Goal: Transaction & Acquisition: Purchase product/service

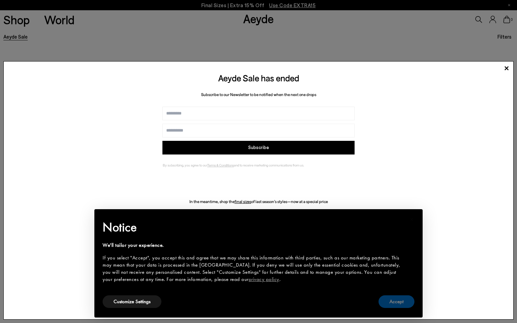
click at [401, 304] on button "Accept" at bounding box center [396, 301] width 36 height 13
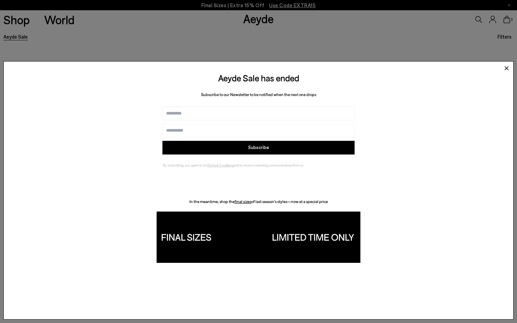
click at [506, 69] on icon at bounding box center [506, 68] width 10 height 10
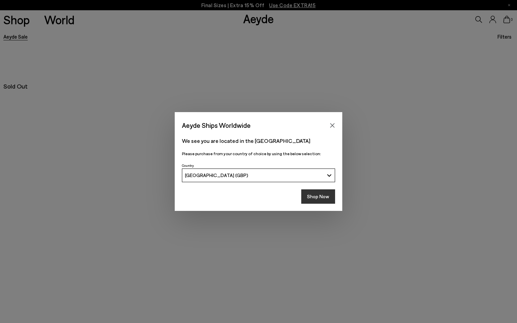
click at [317, 200] on button "Shop Now" at bounding box center [318, 196] width 34 height 14
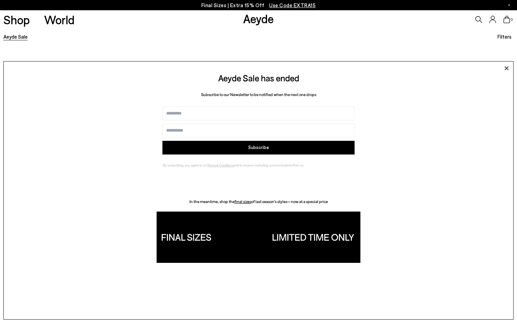
click at [504, 66] on icon at bounding box center [506, 68] width 10 height 10
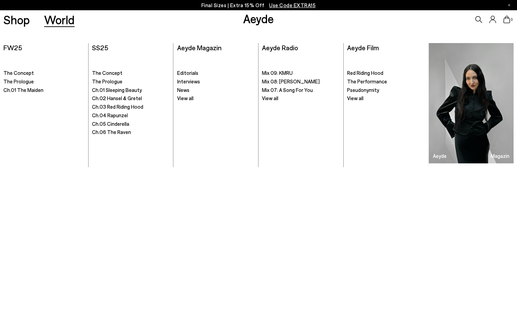
drag, startPoint x: 63, startPoint y: 21, endPoint x: 21, endPoint y: 24, distance: 41.8
click at [21, 24] on link "Shop" at bounding box center [16, 20] width 26 height 12
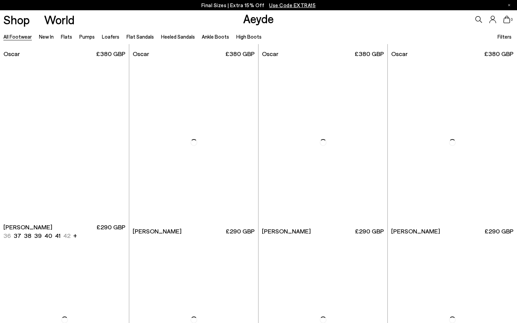
scroll to position [1048, 0]
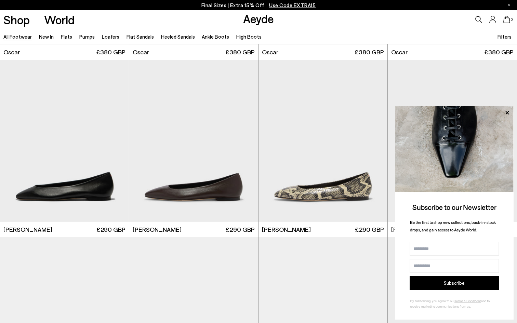
click at [477, 26] on div "0" at bounding box center [430, 19] width 172 height 18
click at [477, 23] on icon at bounding box center [478, 19] width 7 height 7
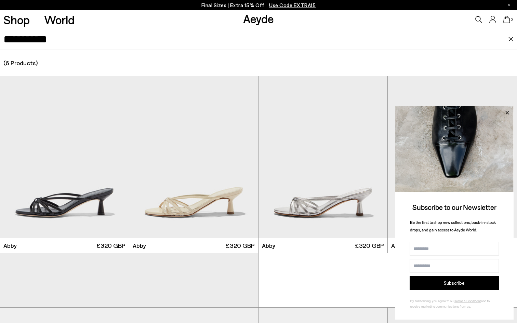
type input "**********"
click at [506, 110] on icon at bounding box center [506, 112] width 9 height 9
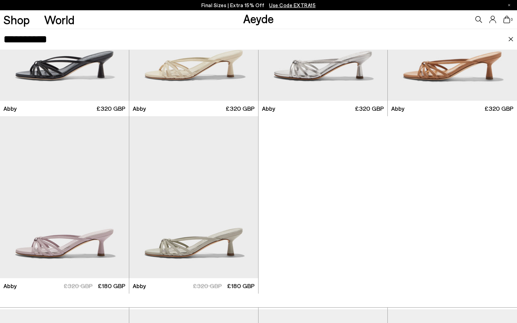
scroll to position [140, 0]
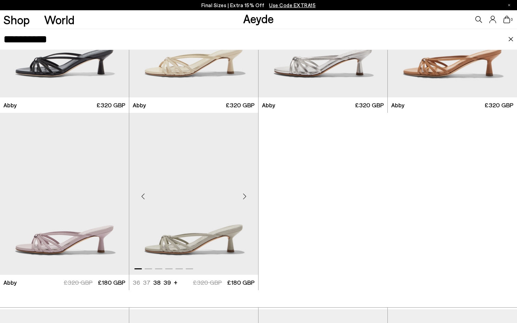
click at [233, 229] on img "1 / 6" at bounding box center [193, 194] width 129 height 162
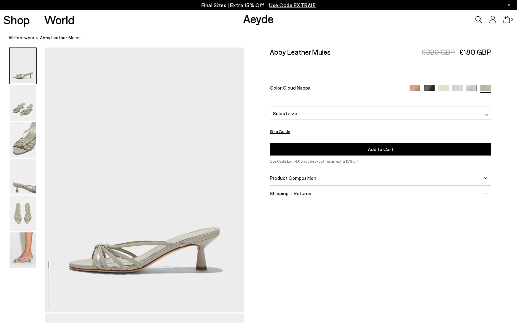
click at [314, 107] on div "Select size" at bounding box center [380, 113] width 221 height 13
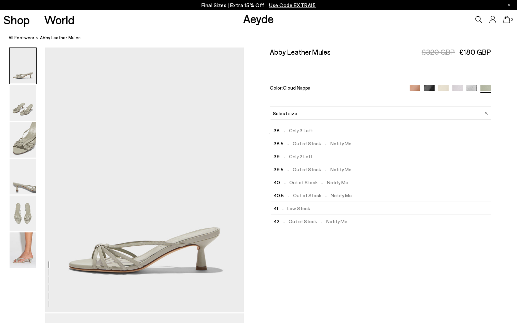
scroll to position [39, 0]
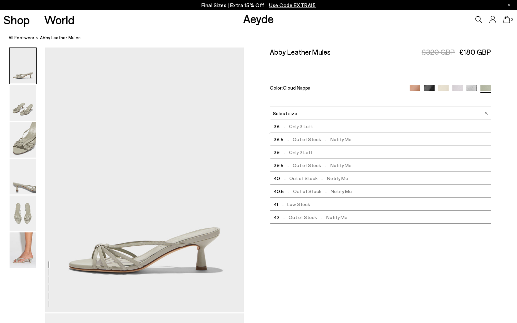
click at [304, 200] on span "- Low Stock" at bounding box center [294, 204] width 32 height 9
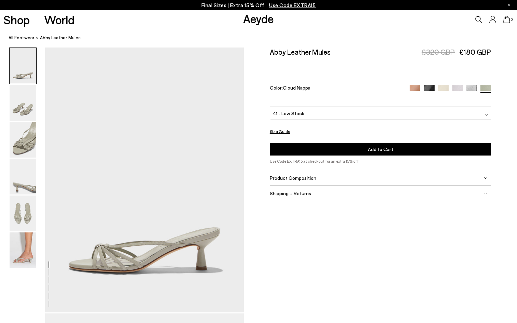
click at [386, 146] on span "Add to Cart" at bounding box center [380, 149] width 25 height 6
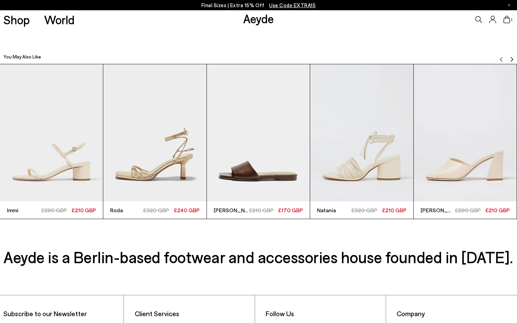
scroll to position [1628, 0]
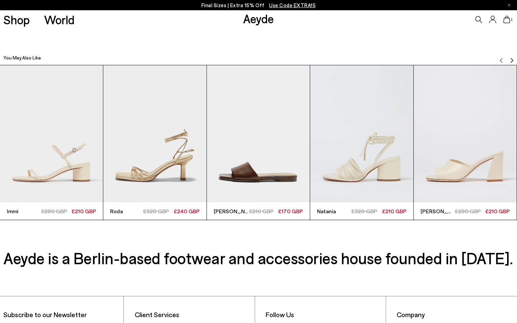
click at [508, 61] on div "You May Also Like" at bounding box center [258, 55] width 517 height 17
click at [511, 60] on img "Next slide" at bounding box center [511, 60] width 5 height 5
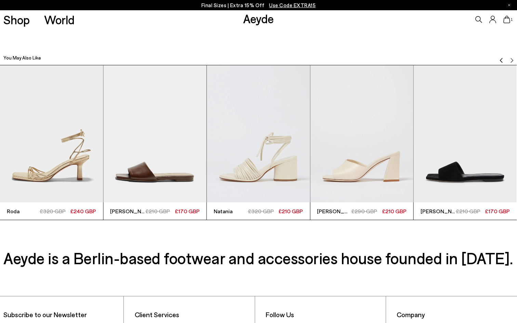
click at [496, 60] on div "You May Also Like" at bounding box center [258, 55] width 517 height 17
click at [499, 60] on img "Previous slide" at bounding box center [500, 60] width 5 height 5
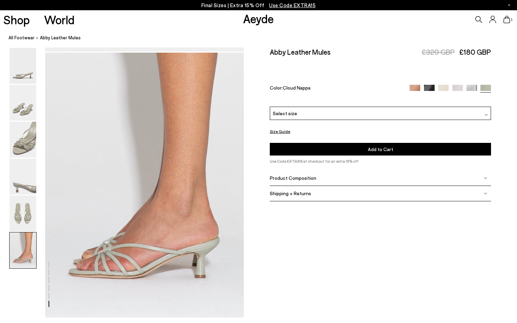
scroll to position [1325, 0]
click at [417, 84] on img at bounding box center [414, 89] width 11 height 11
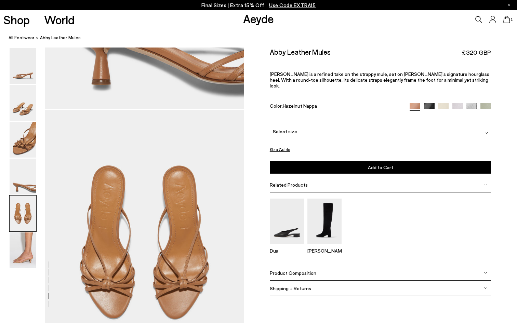
scroll to position [950, 0]
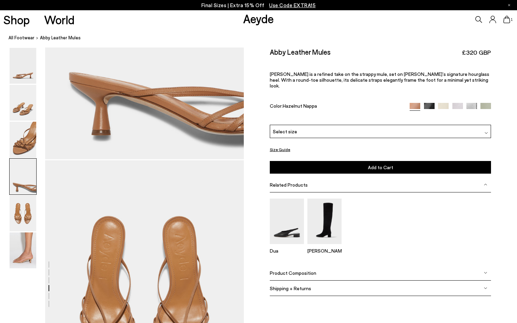
click at [480, 18] on icon at bounding box center [478, 19] width 7 height 7
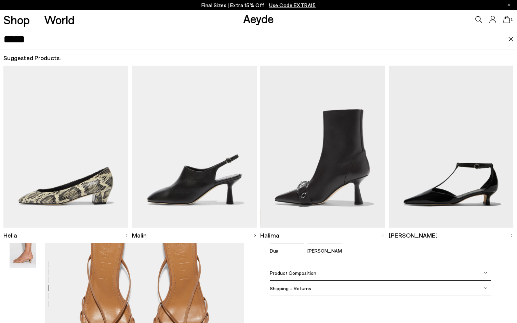
type input "*****"
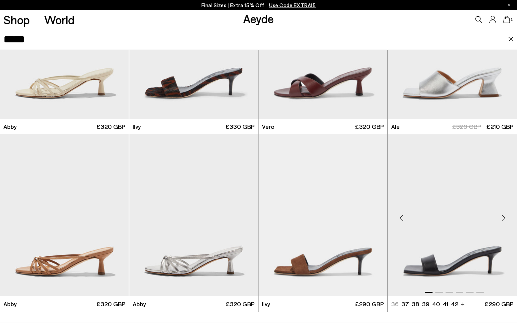
scroll to position [120, 0]
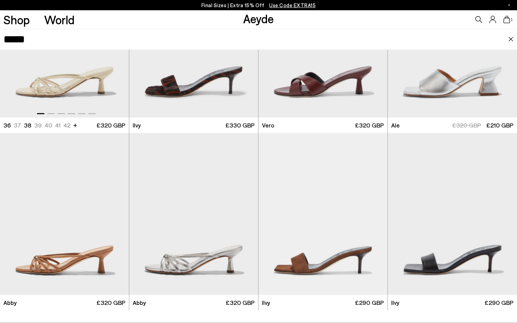
click at [85, 89] on img "1 / 6" at bounding box center [64, 37] width 129 height 162
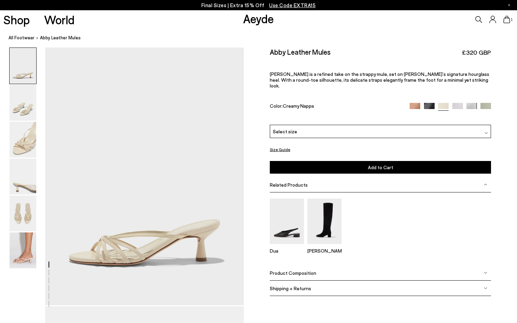
scroll to position [11, 0]
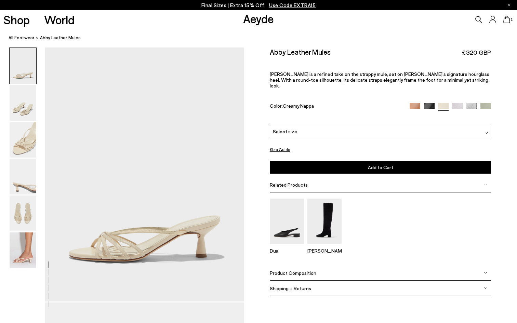
click at [327, 125] on div "Select size" at bounding box center [380, 131] width 221 height 13
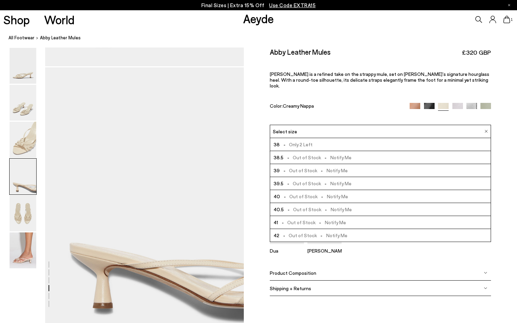
scroll to position [737, 0]
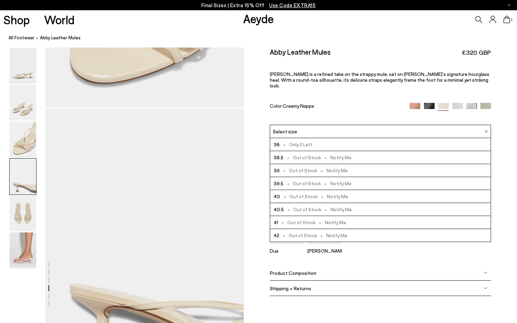
click at [477, 20] on icon at bounding box center [478, 19] width 7 height 7
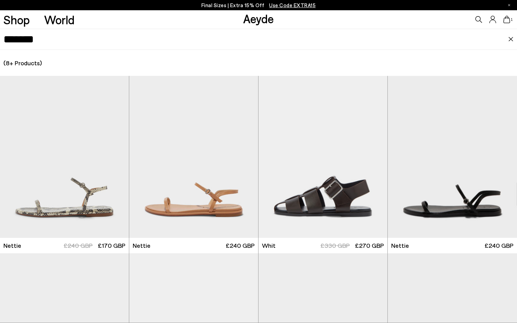
click at [457, 38] on input "*******" at bounding box center [255, 39] width 504 height 20
type input "*****"
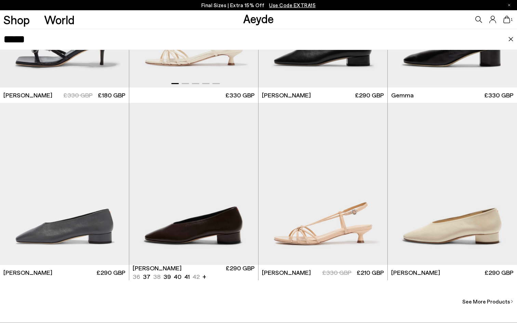
scroll to position [1558, 0]
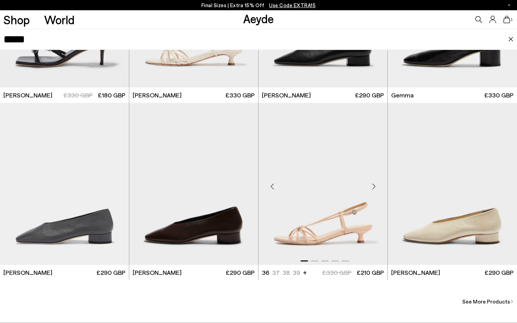
click at [348, 242] on img "1 / 5" at bounding box center [322, 184] width 129 height 162
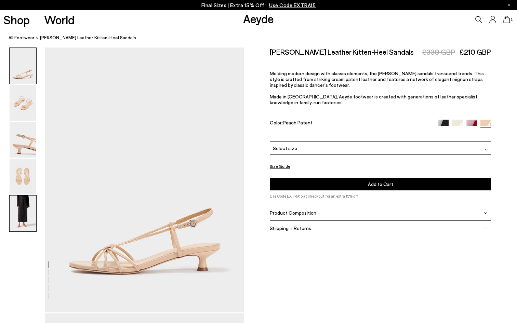
click at [25, 212] on img at bounding box center [23, 213] width 27 height 36
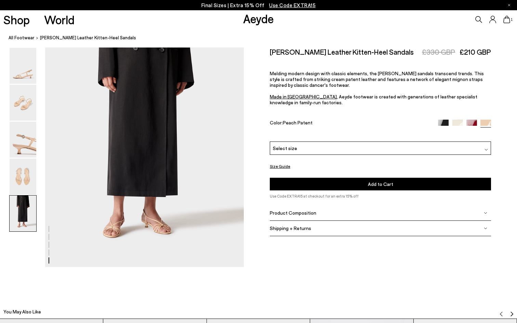
scroll to position [1111, 0]
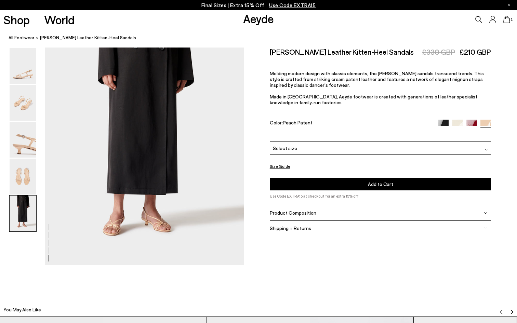
click at [304, 141] on div "Select size" at bounding box center [380, 147] width 221 height 13
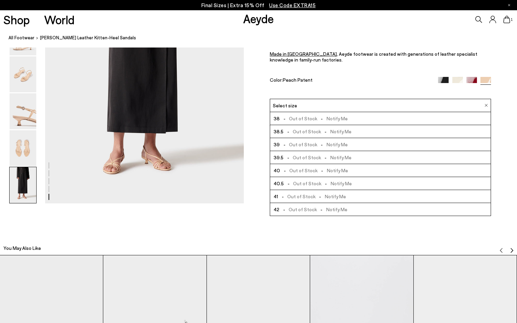
scroll to position [1179, 0]
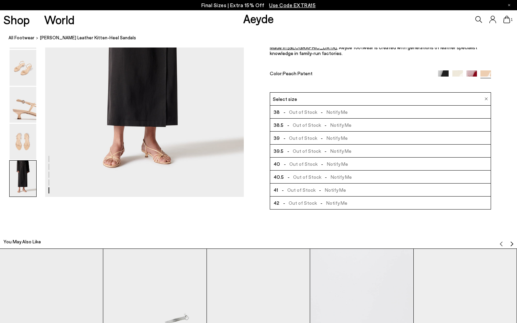
click at [467, 81] on img at bounding box center [471, 75] width 11 height 11
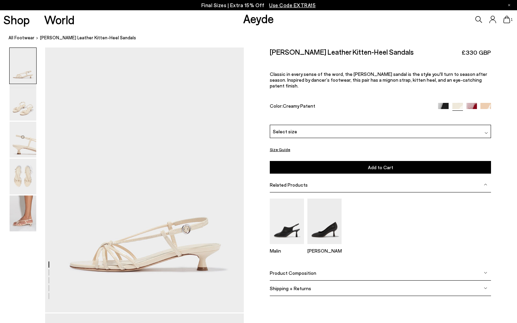
click at [410, 125] on div "Select size" at bounding box center [380, 131] width 221 height 13
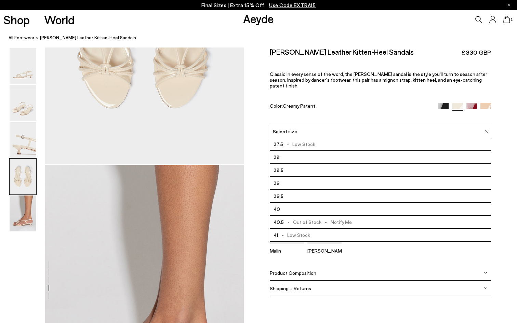
scroll to position [39, 0]
click at [379, 216] on li "41 - Low Stock" at bounding box center [380, 222] width 221 height 13
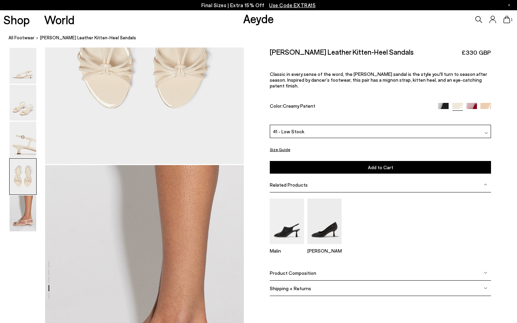
click at [377, 164] on span "Add to Cart" at bounding box center [380, 167] width 25 height 6
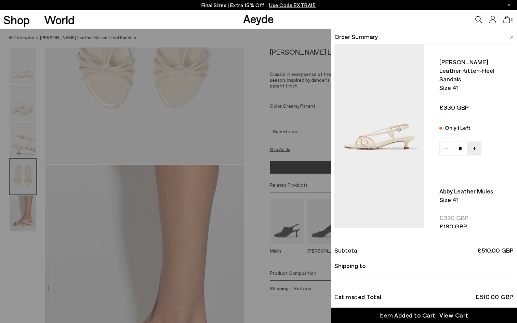
click at [512, 38] on img at bounding box center [511, 37] width 3 height 3
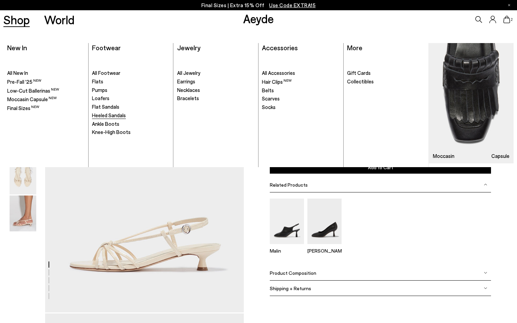
click at [101, 115] on span "Heeled Sandals" at bounding box center [109, 115] width 34 height 6
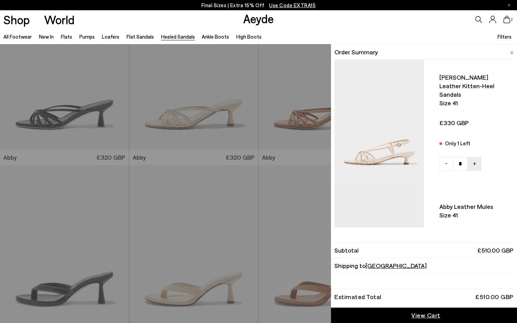
click at [446, 158] on link "-" at bounding box center [446, 164] width 14 height 14
type input "*"
click at [446, 158] on link "-" at bounding box center [446, 164] width 14 height 14
click at [503, 23] on icon at bounding box center [506, 20] width 7 height 8
